Goal: Navigation & Orientation: Find specific page/section

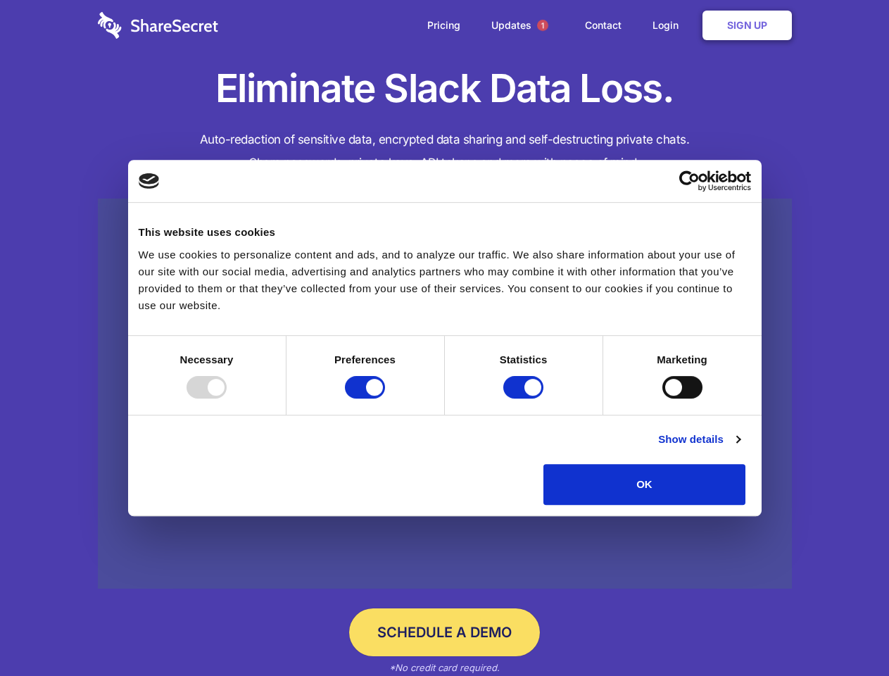
click at [227, 399] on div at bounding box center [207, 387] width 40 height 23
click at [385, 399] on input "Preferences" at bounding box center [365, 387] width 40 height 23
checkbox input "false"
click at [525, 399] on input "Statistics" at bounding box center [523, 387] width 40 height 23
checkbox input "false"
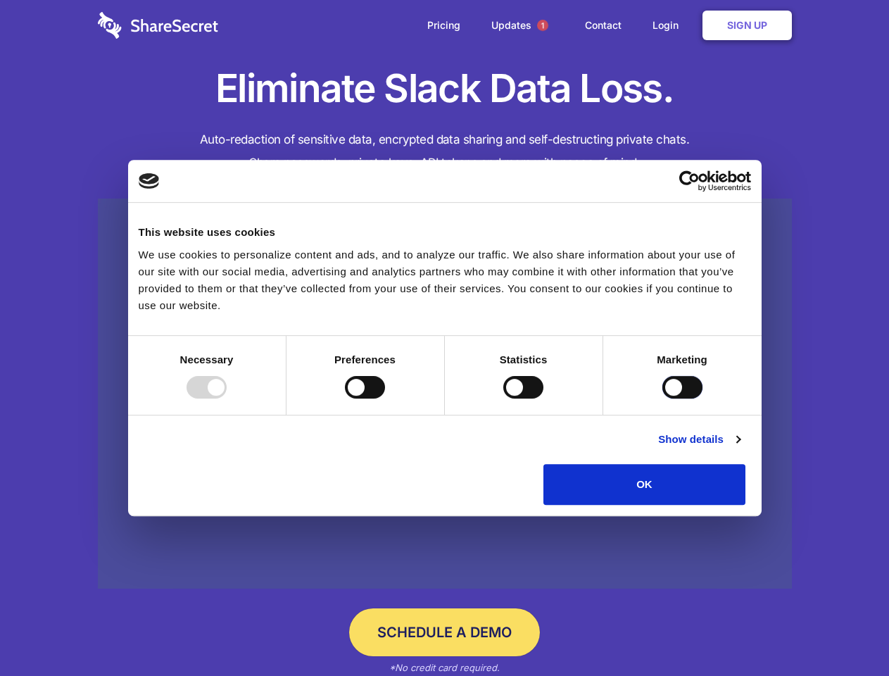
click at [663, 399] on input "Marketing" at bounding box center [683, 387] width 40 height 23
checkbox input "true"
click at [740, 448] on link "Show details" at bounding box center [699, 439] width 82 height 17
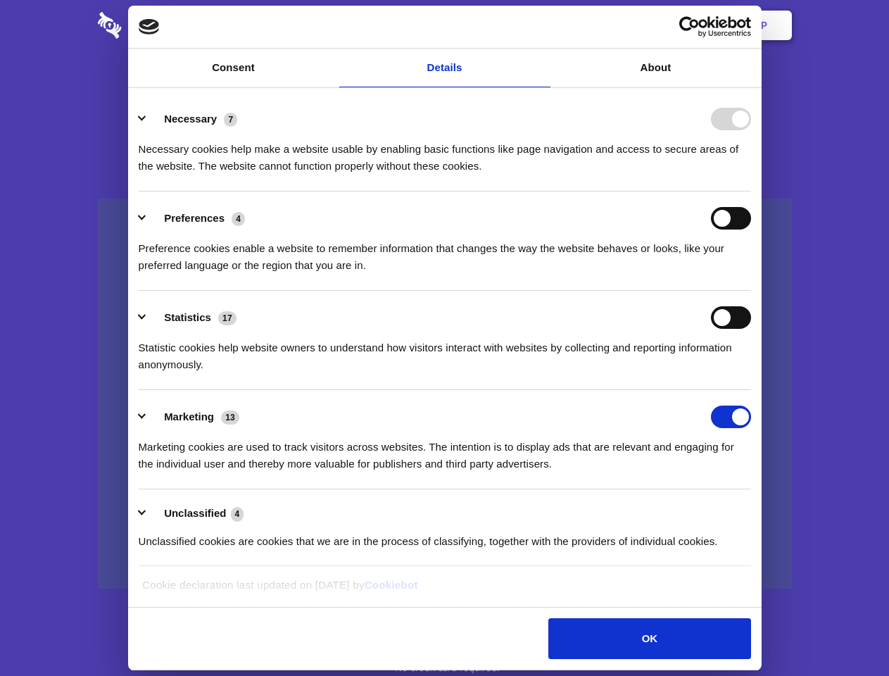
click at [751, 175] on div "Necessary cookies help make a website usable by enabling basic functions like p…" at bounding box center [445, 152] width 613 height 44
click at [542, 25] on span "1" at bounding box center [542, 25] width 11 height 11
